Goal: Information Seeking & Learning: Learn about a topic

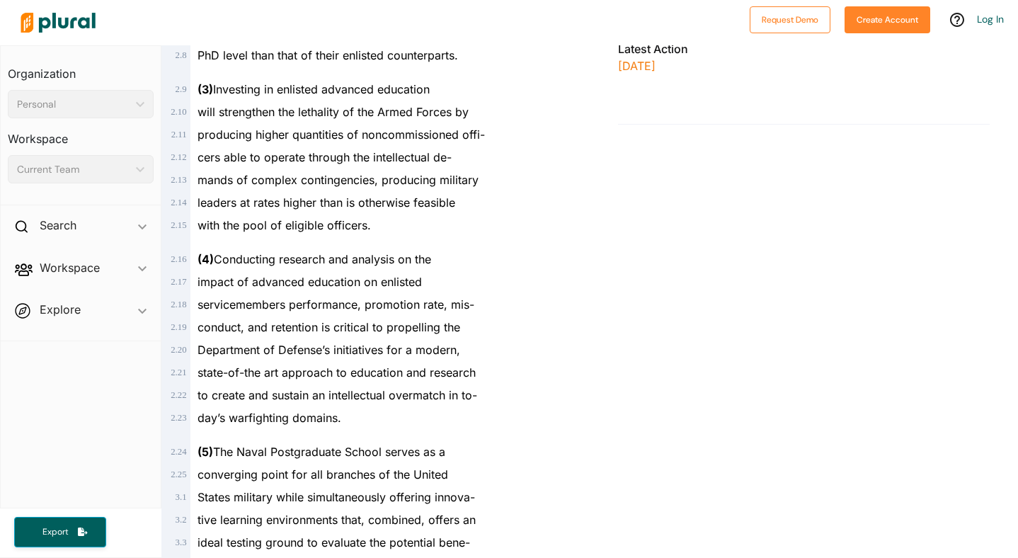
scroll to position [626, 0]
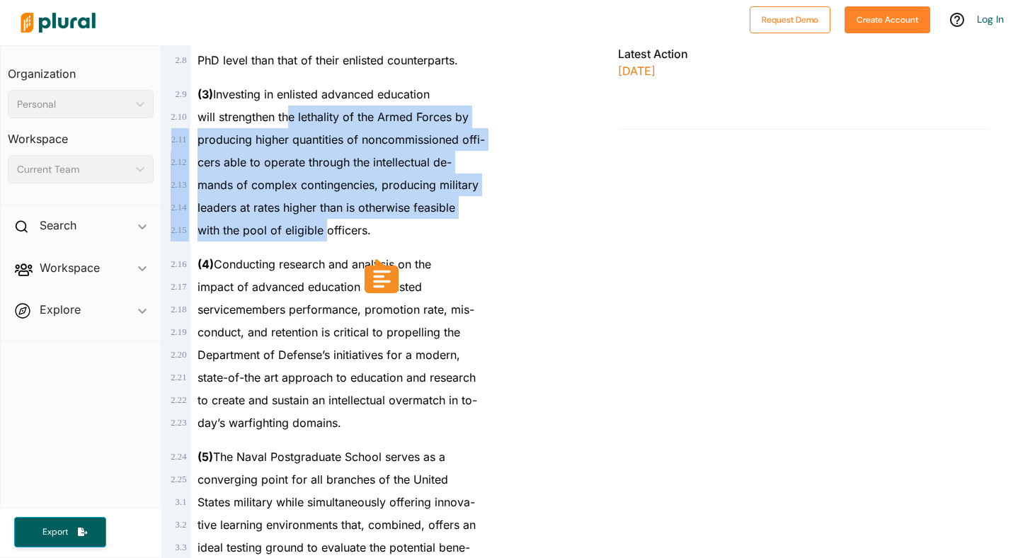
drag, startPoint x: 289, startPoint y: 112, endPoint x: 325, endPoint y: 225, distance: 118.6
click at [325, 225] on div "A BILL To amend title 10, United States Code, to authorize more enlisted member…" at bounding box center [375, 360] width 417 height 1556
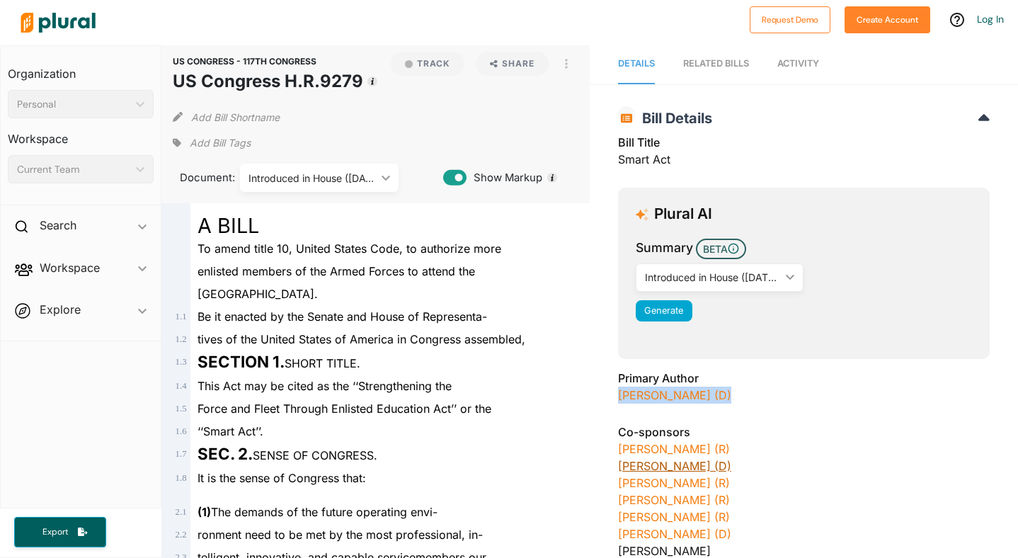
scroll to position [0, 0]
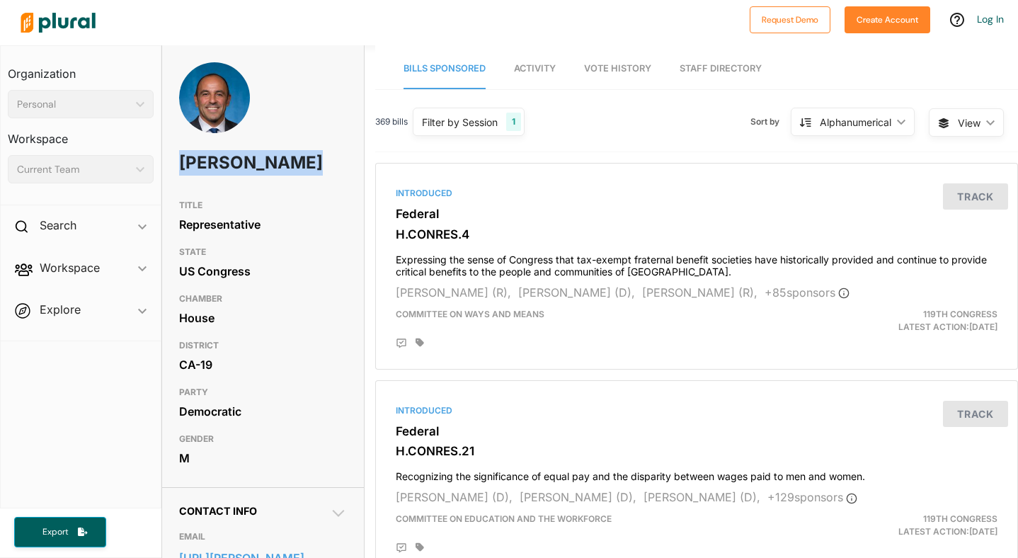
drag, startPoint x: 179, startPoint y: 161, endPoint x: 258, endPoint y: 183, distance: 81.8
click at [258, 183] on h1 "[PERSON_NAME]" at bounding box center [229, 163] width 101 height 42
